Goal: Task Accomplishment & Management: Use online tool/utility

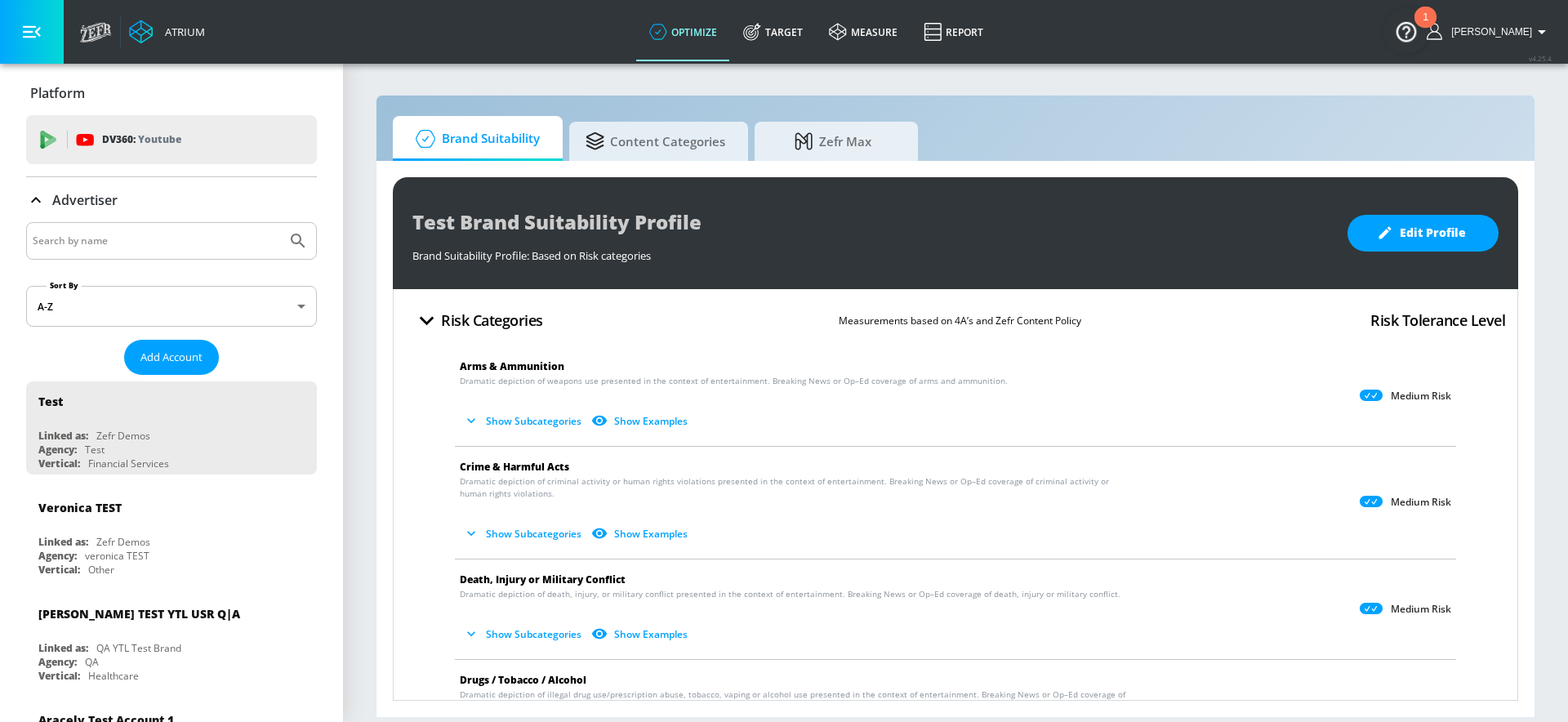
click at [111, 244] on input "Search by name" at bounding box center [156, 241] width 248 height 21
type input "disney"
click at [280, 223] on button "Submit Search" at bounding box center [298, 241] width 36 height 36
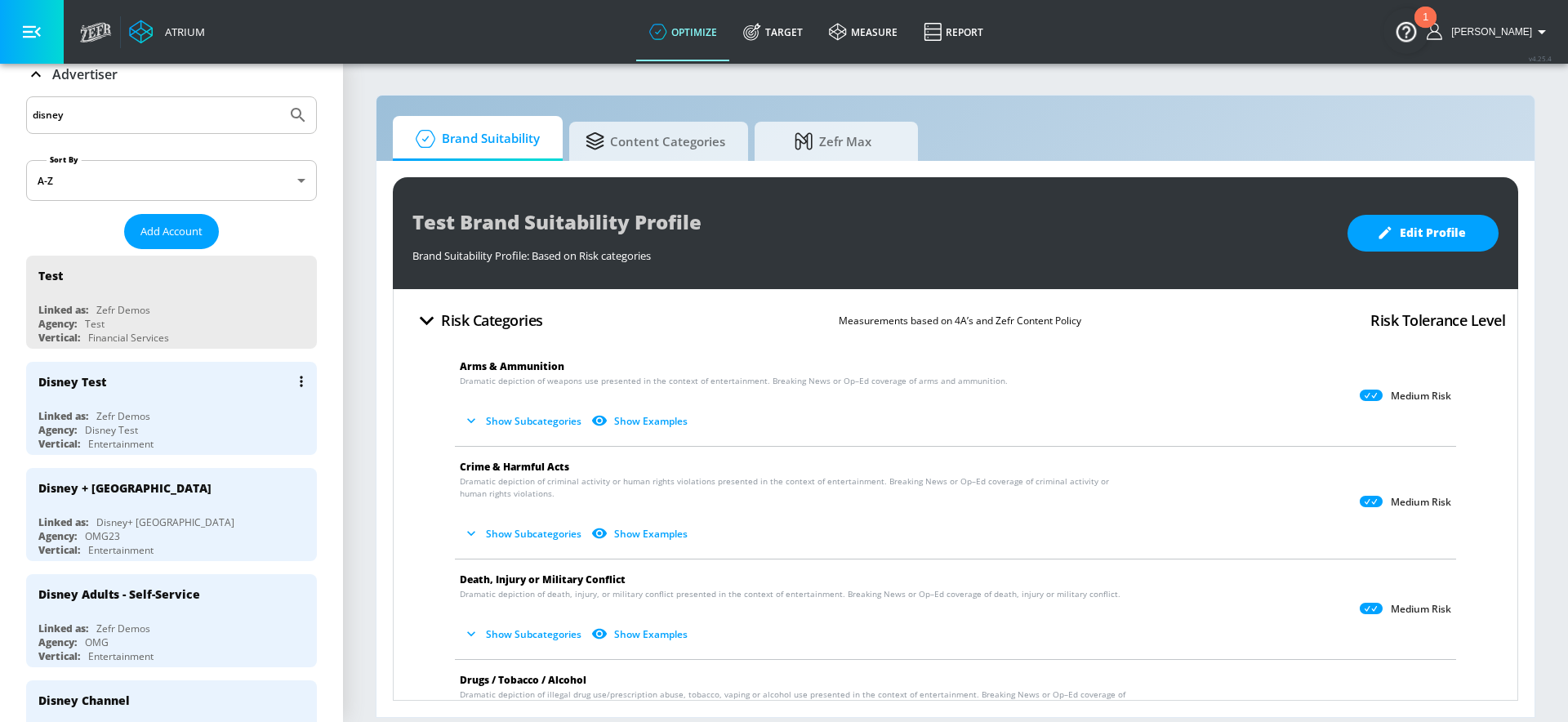
scroll to position [192, 0]
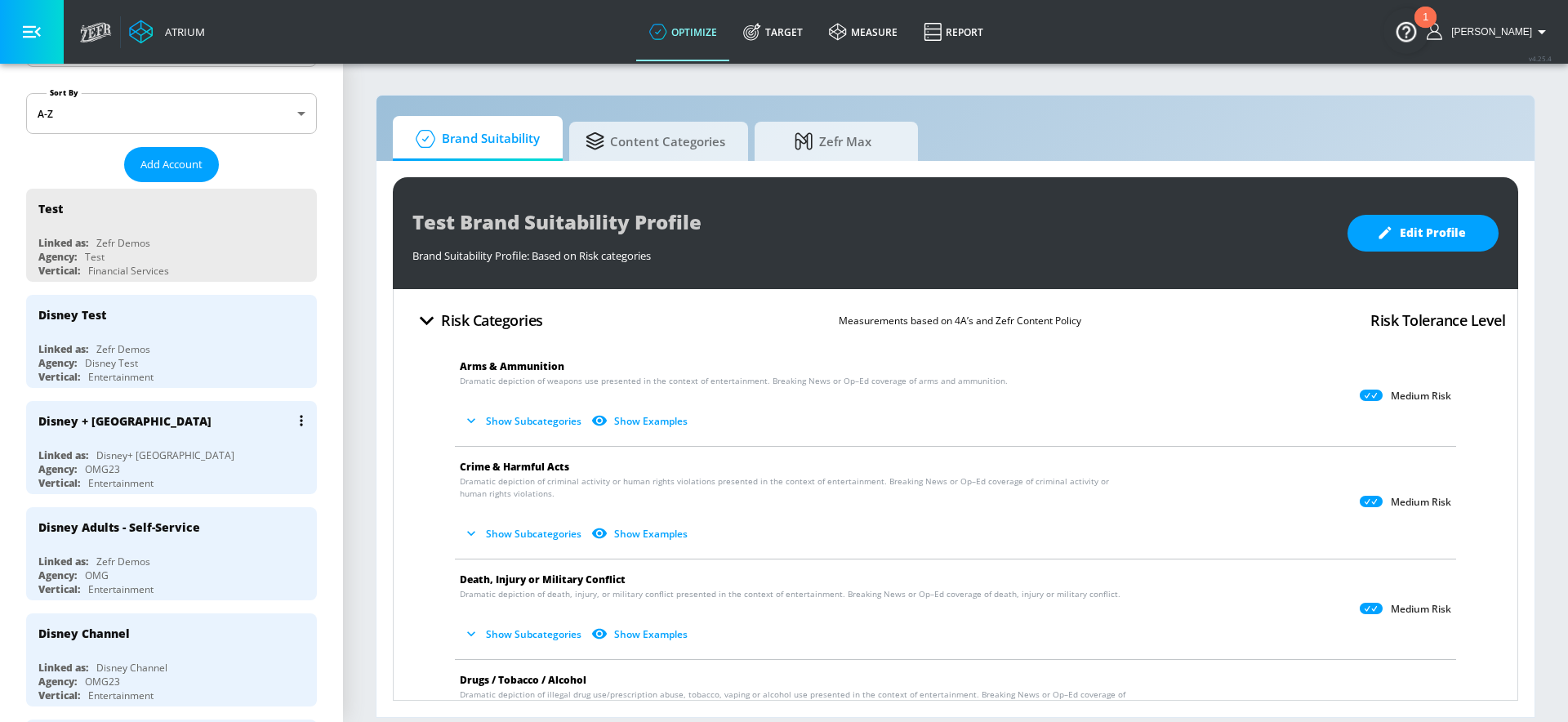
click at [215, 453] on div "Linked as: Disney+ [GEOGRAPHIC_DATA]" at bounding box center [176, 456] width 274 height 14
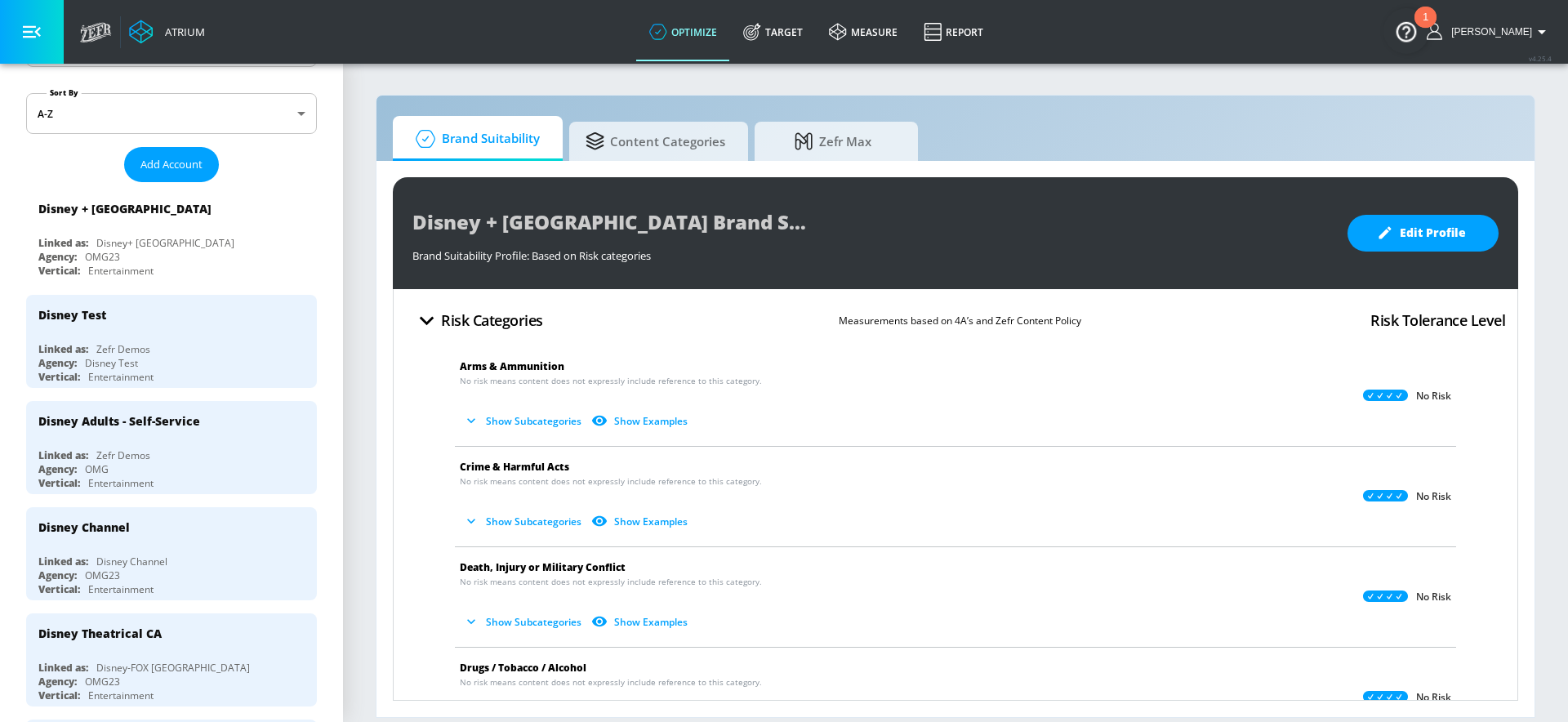
click at [775, 41] on link "Target" at bounding box center [773, 32] width 86 height 59
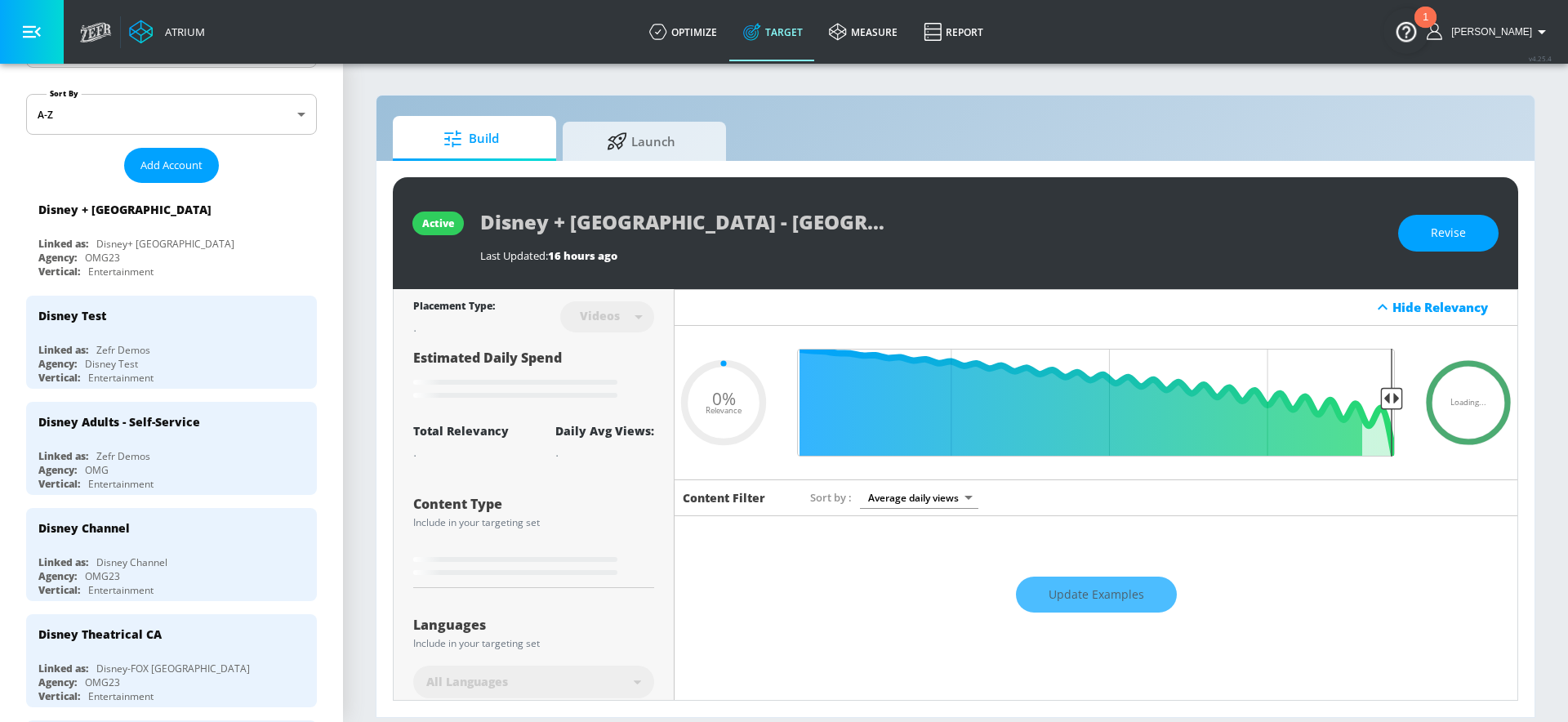
type input "0.05"
click at [637, 147] on span "Launch" at bounding box center [640, 139] width 124 height 40
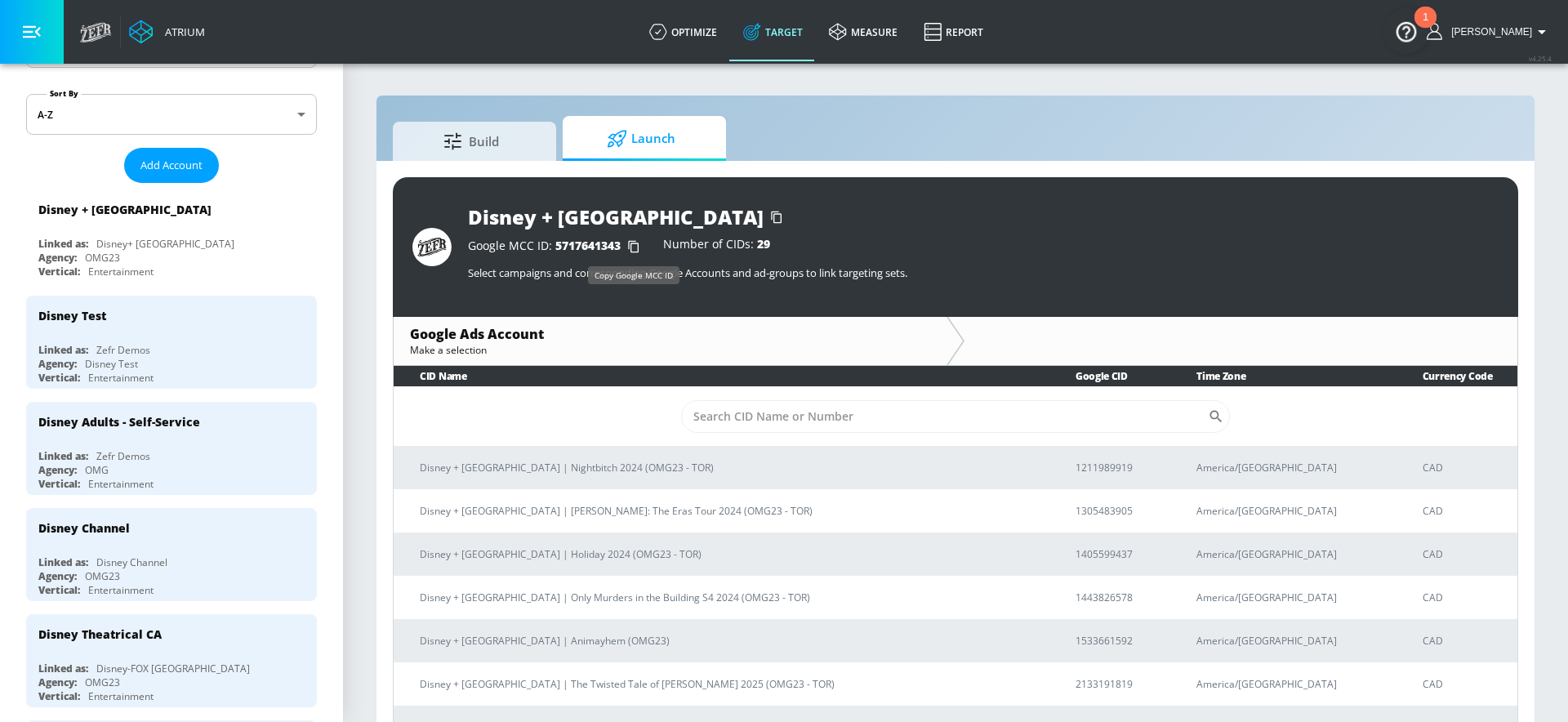
click at [632, 244] on icon "button" at bounding box center [634, 247] width 26 height 26
